Goal: Navigation & Orientation: Find specific page/section

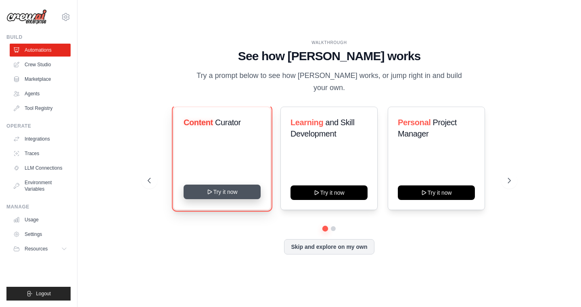
click at [229, 187] on button "Try it now" at bounding box center [222, 191] width 77 height 15
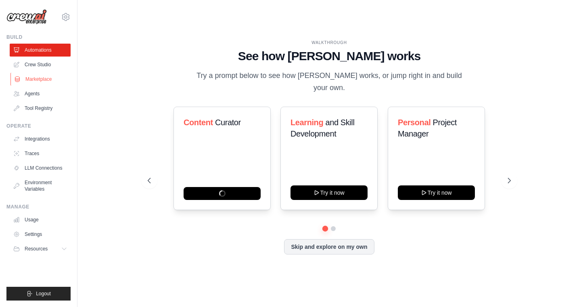
click at [43, 77] on link "Marketplace" at bounding box center [40, 79] width 61 height 13
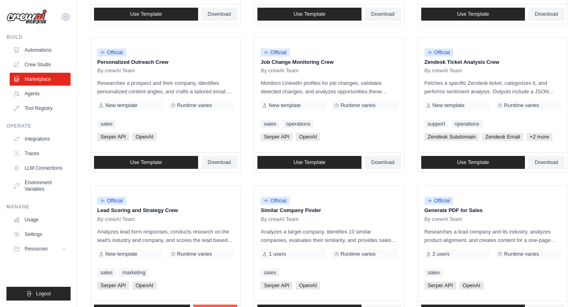
scroll to position [441, 0]
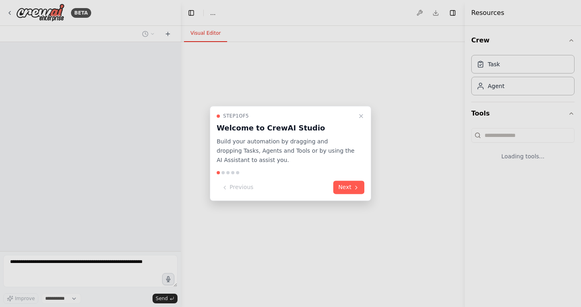
select select "****"
